Goal: Transaction & Acquisition: Subscribe to service/newsletter

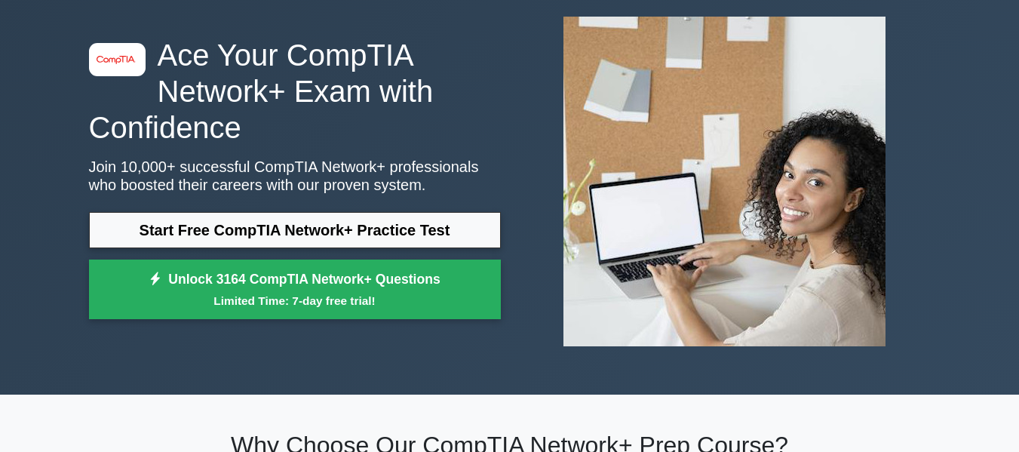
scroll to position [151, 0]
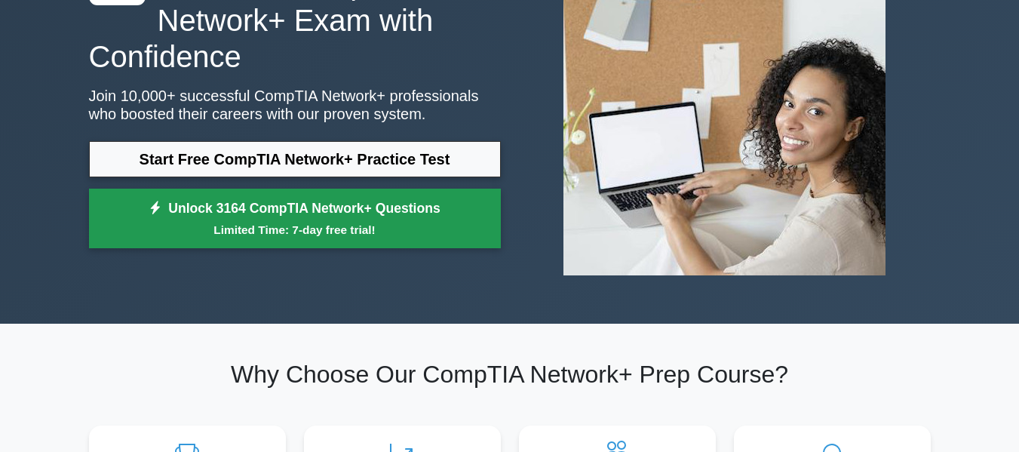
click at [388, 221] on small "Limited Time: 7-day free trial!" at bounding box center [295, 229] width 374 height 17
click at [301, 231] on small "Limited Time: 7-day free trial!" at bounding box center [295, 229] width 374 height 17
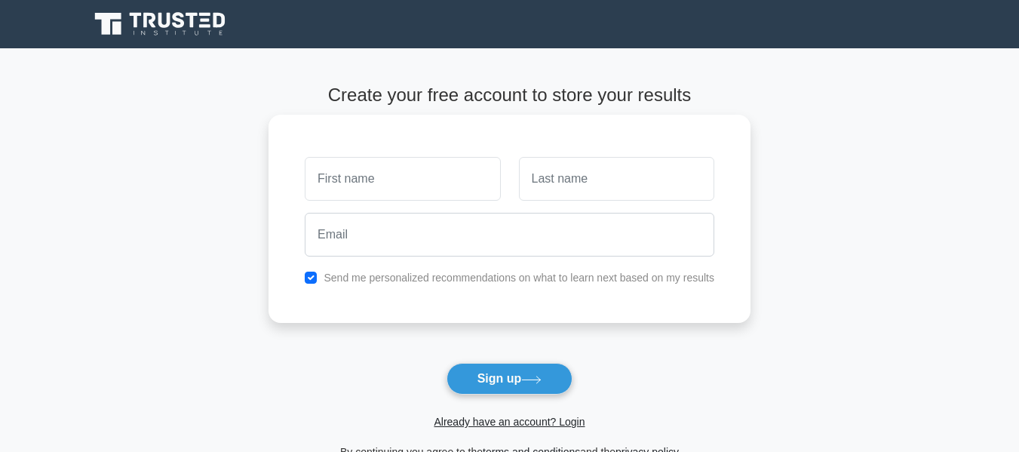
click at [408, 173] on input "text" at bounding box center [402, 179] width 195 height 44
type input "[PERSON_NAME]"
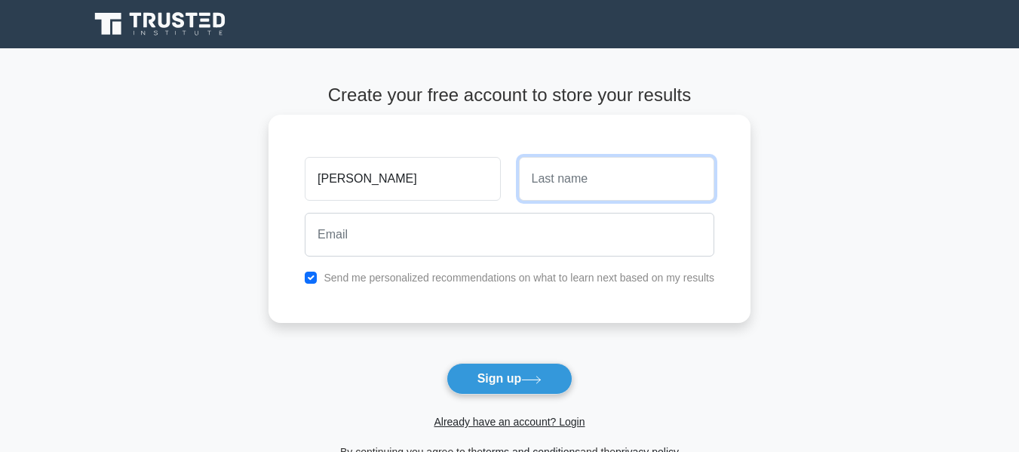
click at [572, 179] on input "text" at bounding box center [616, 179] width 195 height 44
type input "loucif"
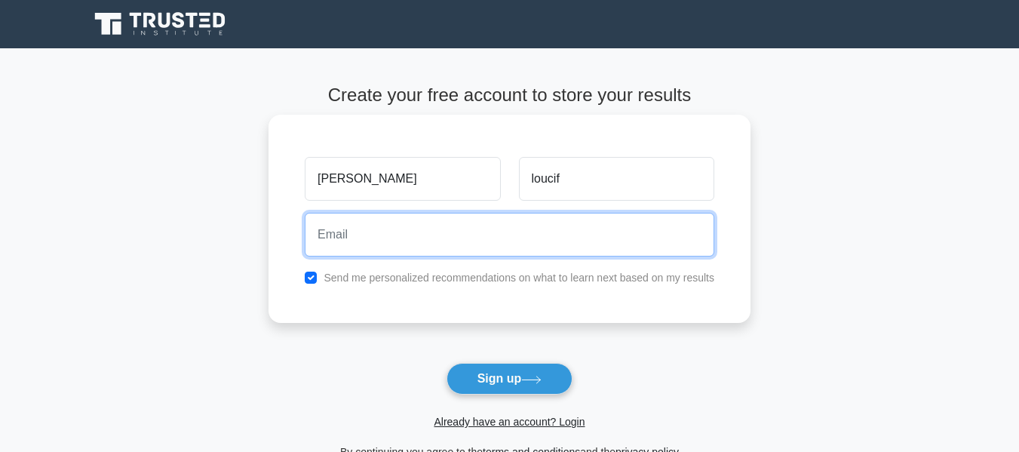
click at [532, 255] on input "email" at bounding box center [509, 235] width 409 height 44
type input "[EMAIL_ADDRESS][DOMAIN_NAME]"
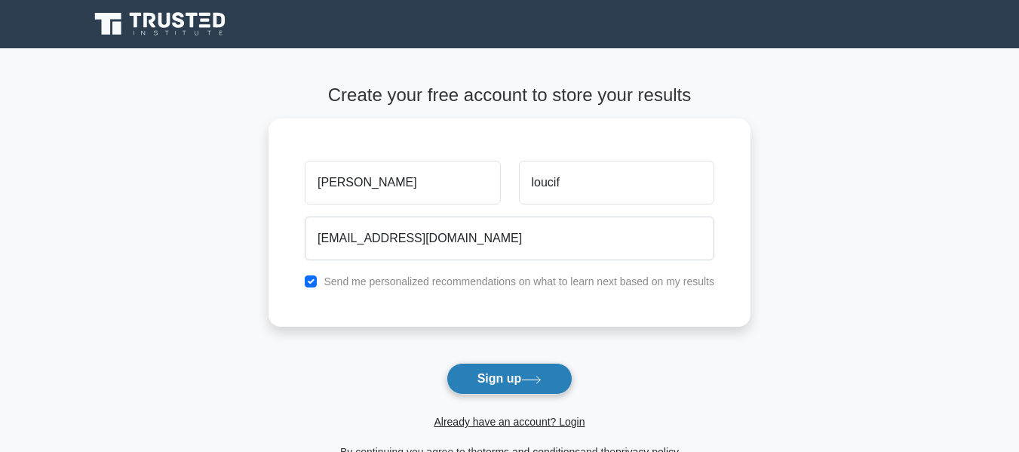
click at [483, 382] on button "Sign up" at bounding box center [509, 379] width 127 height 32
